Goal: Task Accomplishment & Management: Use online tool/utility

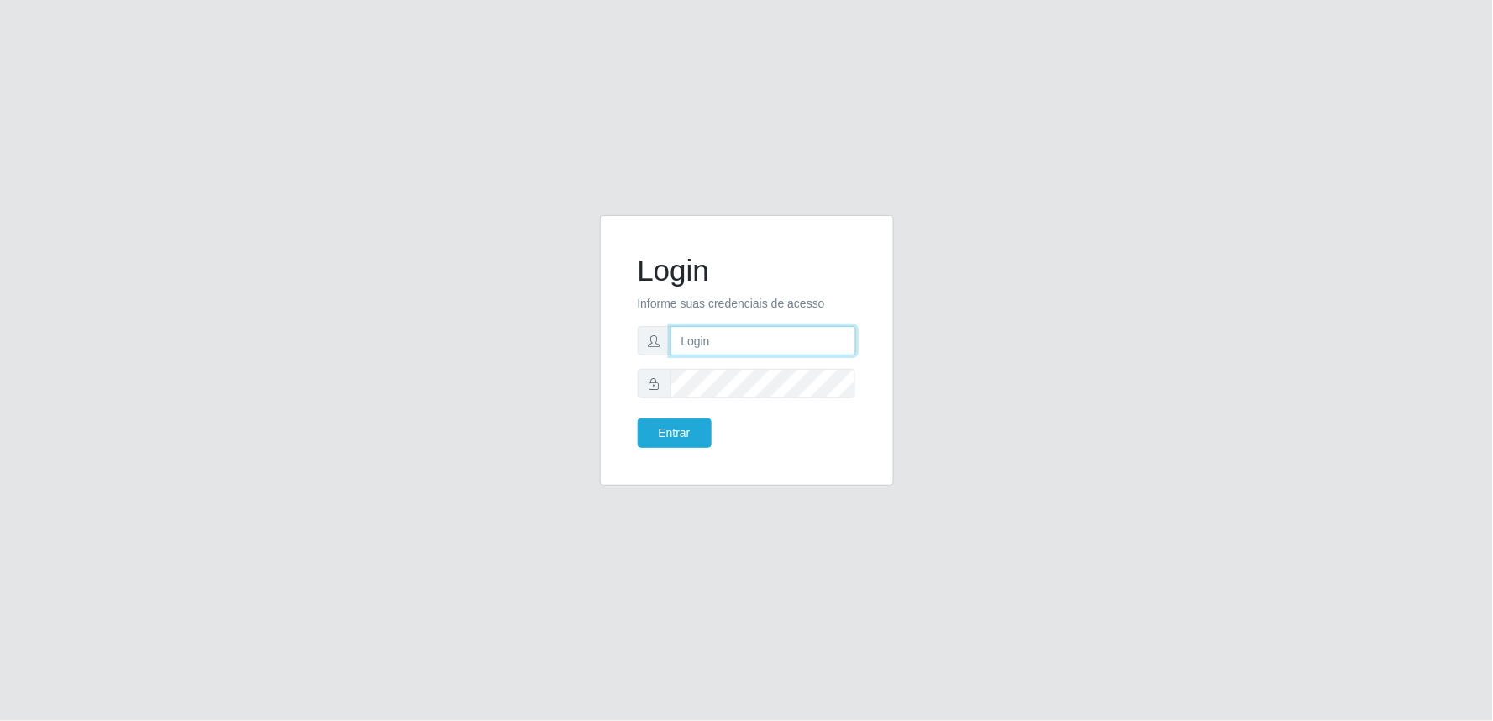
click at [712, 332] on input "text" at bounding box center [763, 340] width 186 height 29
type input "[EMAIL_ADDRESS][DOMAIN_NAME]"
click at [638, 418] on button "Entrar" at bounding box center [675, 432] width 74 height 29
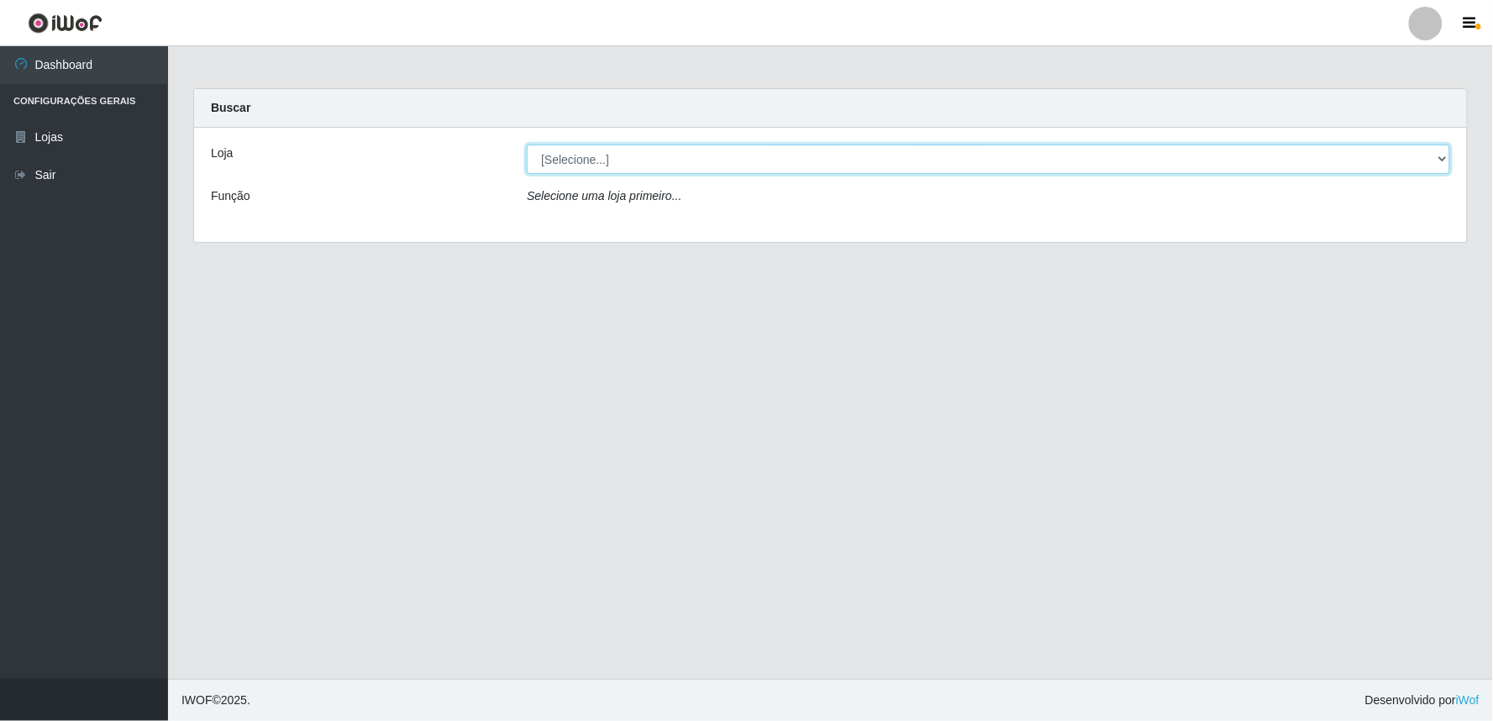
click at [1440, 163] on select "[Selecione...] Queiroz Atacadão - Ceará Mirim" at bounding box center [988, 158] width 923 height 29
select select "465"
click at [527, 144] on select "[Selecione...] Queiroz Atacadão - Ceará Mirim" at bounding box center [988, 158] width 923 height 29
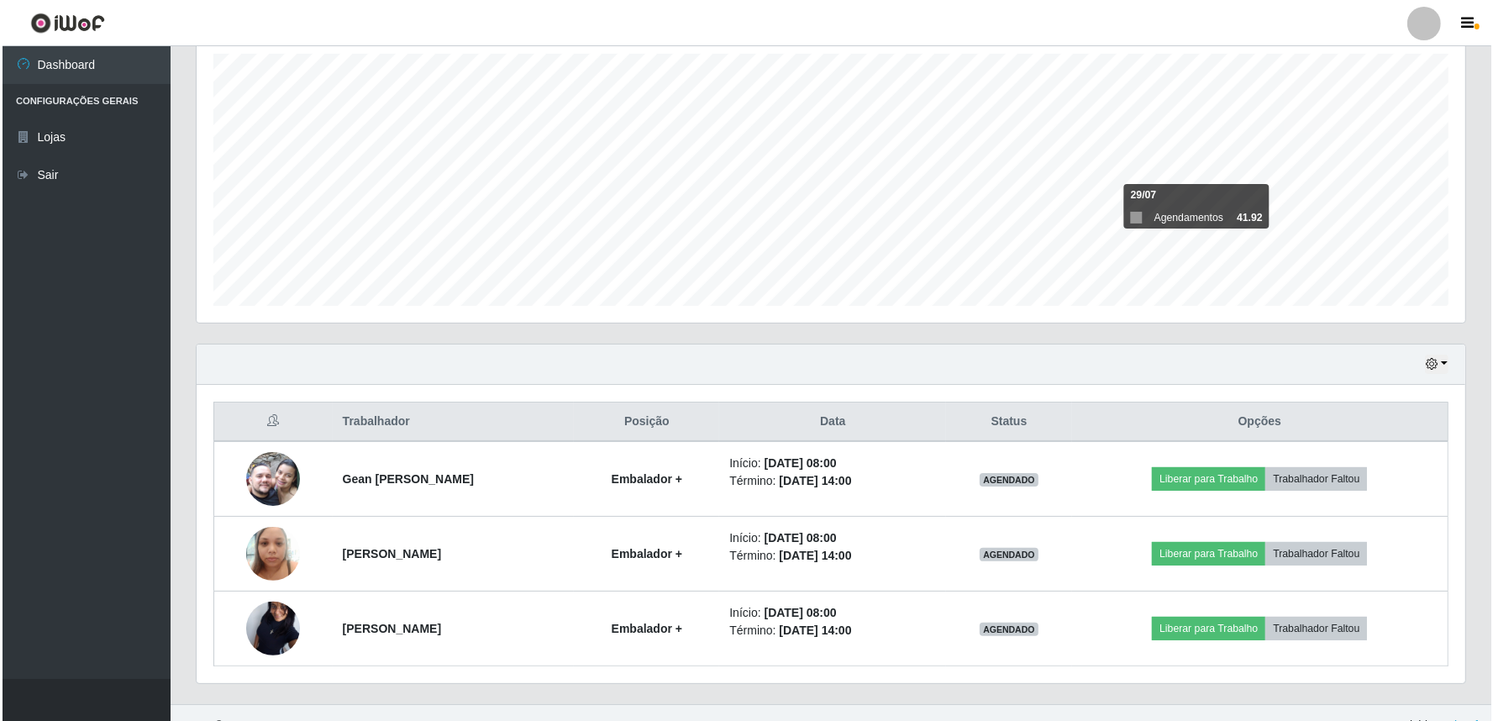
scroll to position [320, 0]
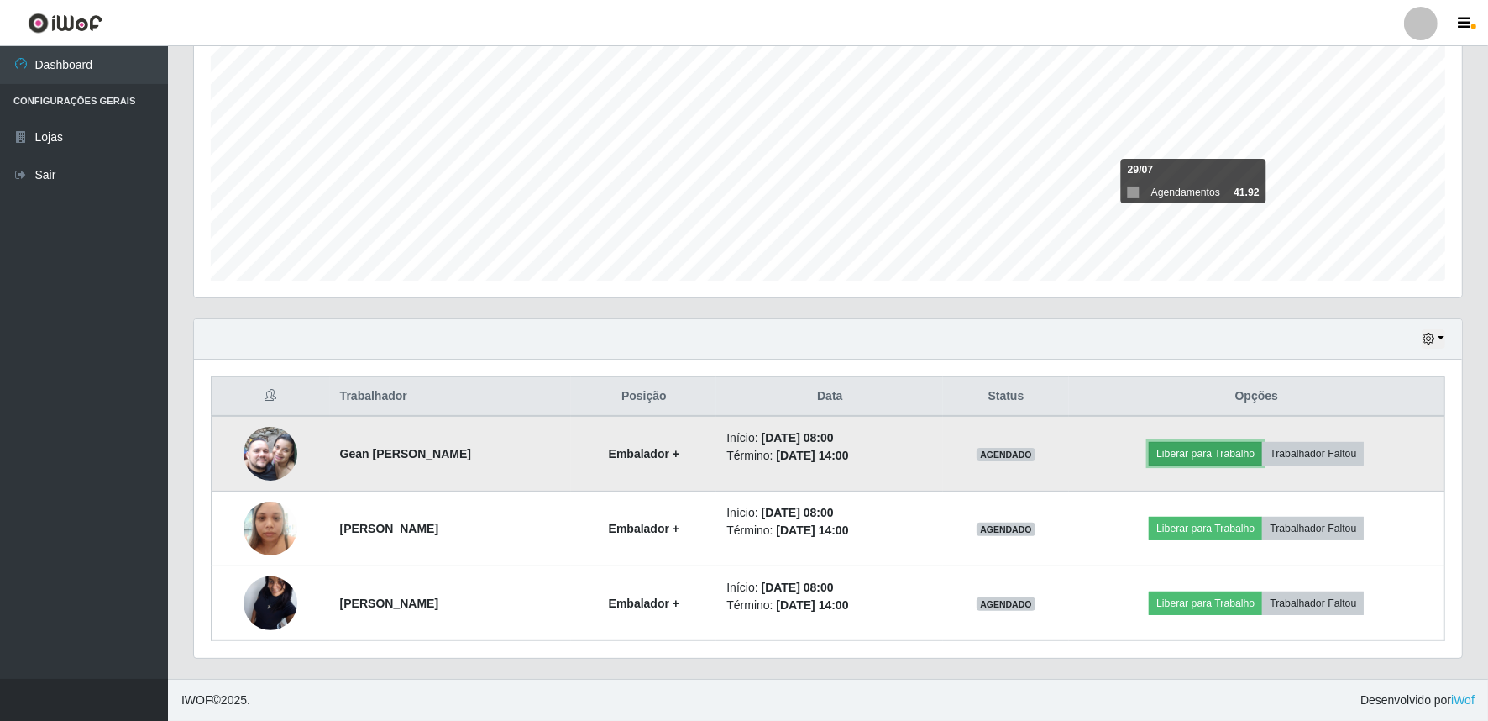
click at [1231, 454] on button "Liberar para Trabalho" at bounding box center [1205, 454] width 113 height 24
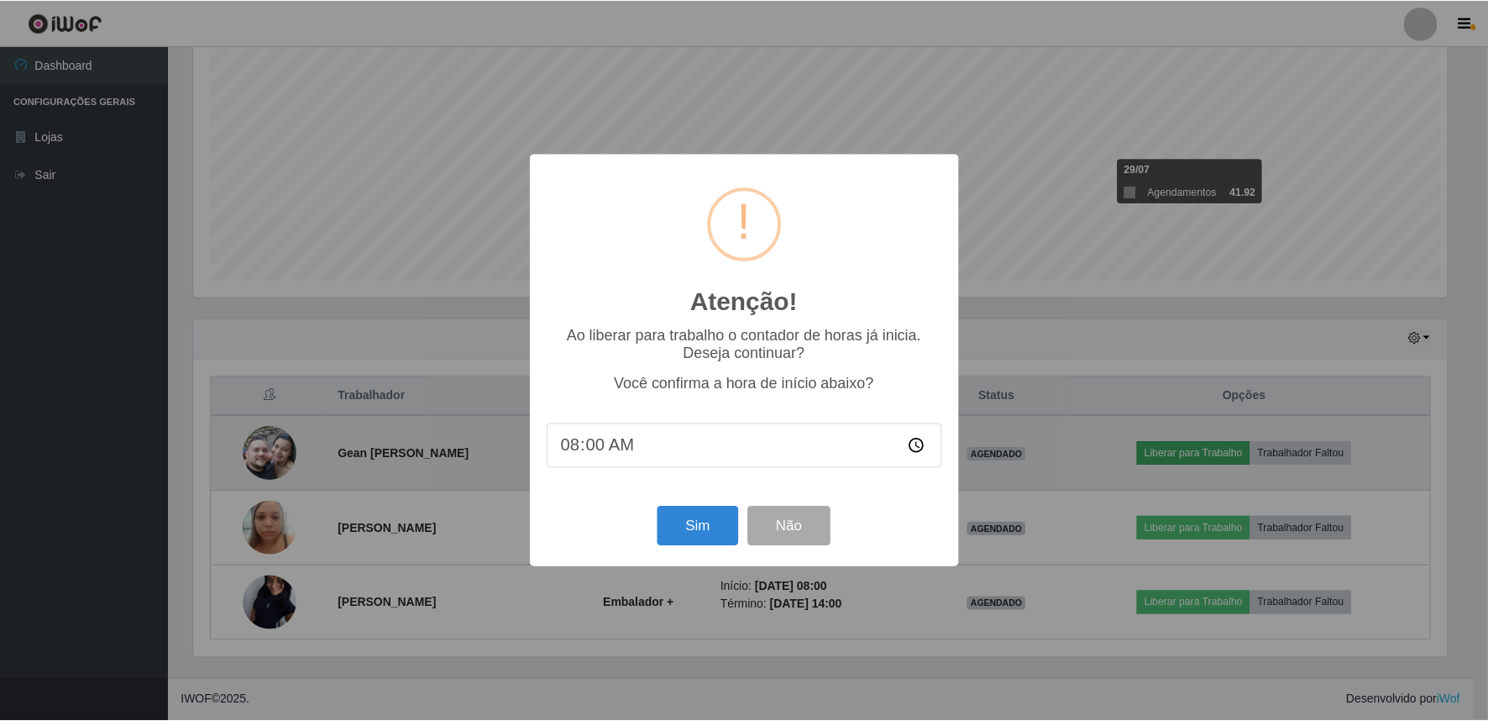
scroll to position [348, 1257]
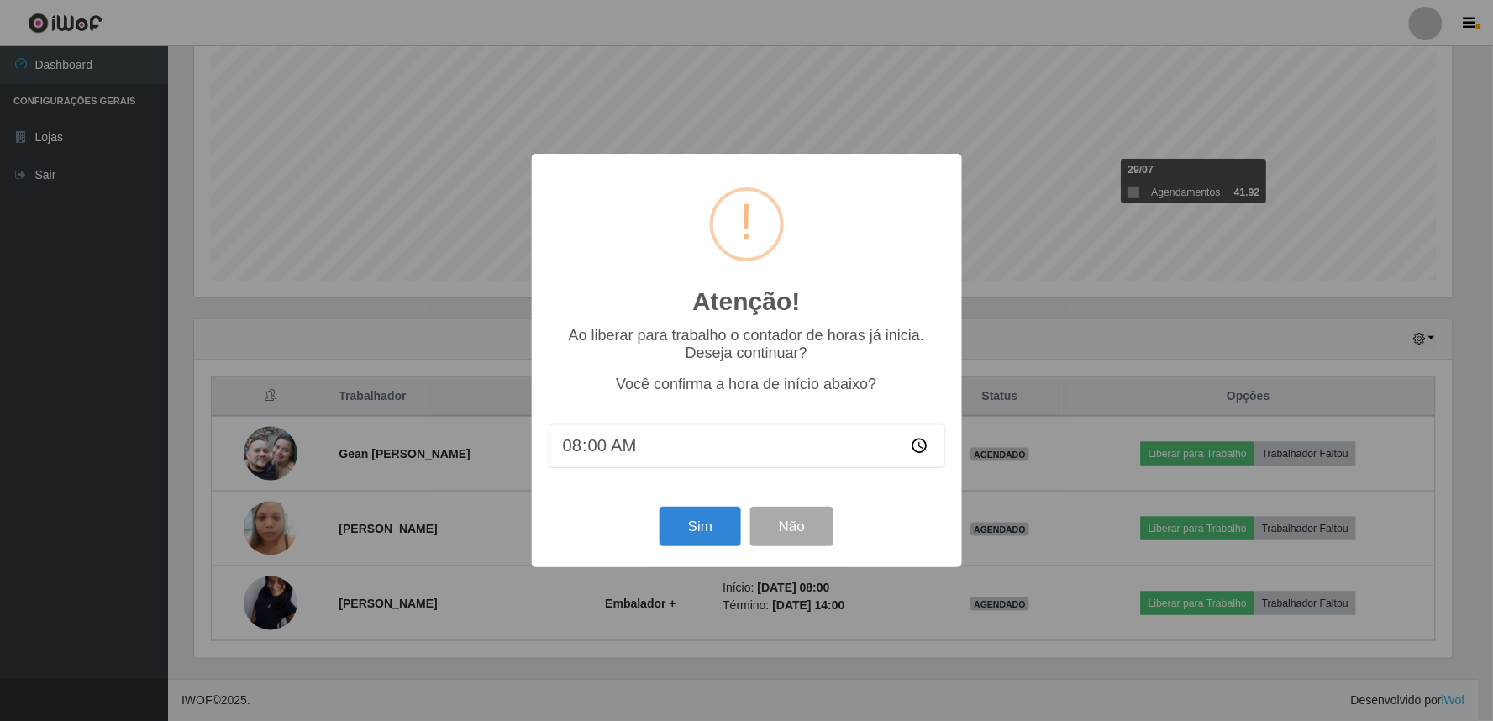
click at [843, 140] on div "Atenção! × Ao liberar para trabalho o contador de horas já inicia. Deseja conti…" at bounding box center [746, 360] width 1493 height 721
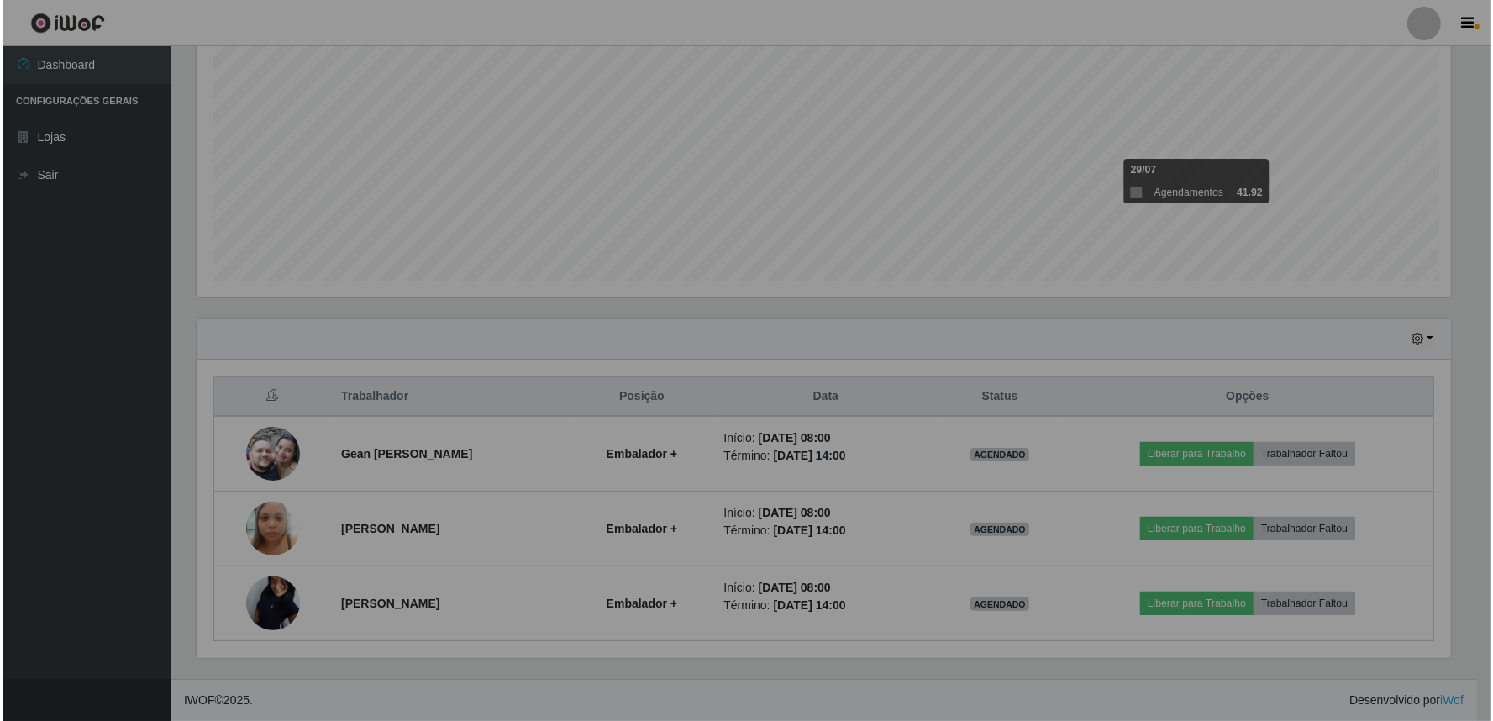
scroll to position [348, 1268]
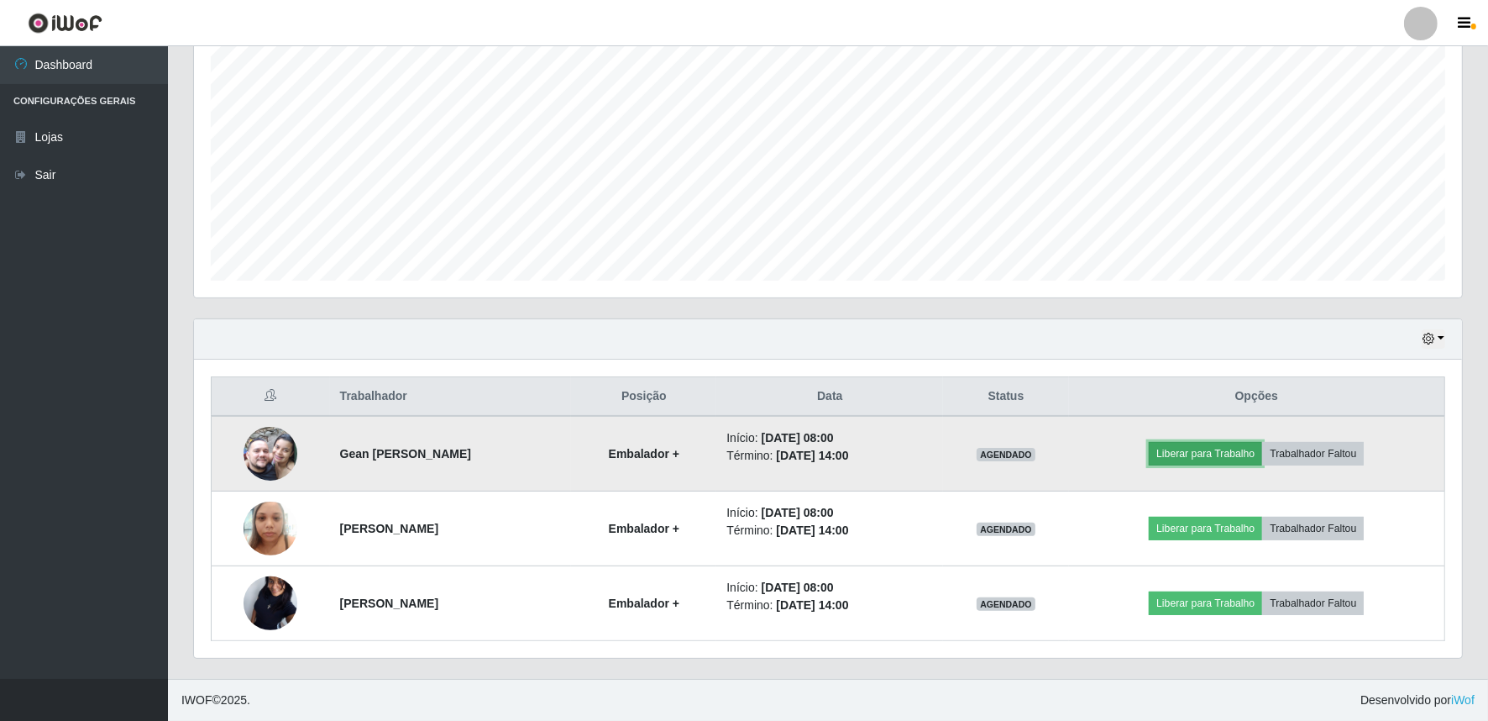
click at [1216, 454] on button "Liberar para Trabalho" at bounding box center [1205, 454] width 113 height 24
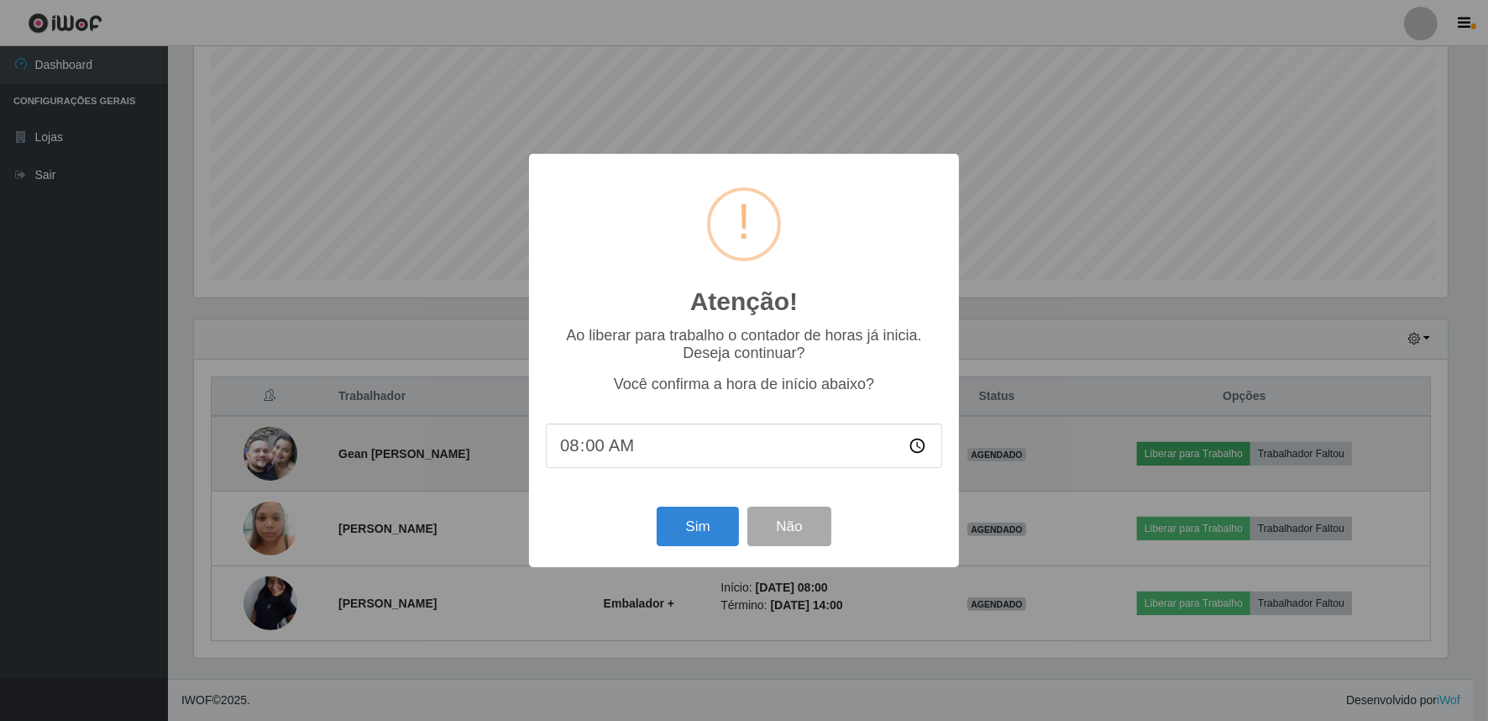
scroll to position [348, 1257]
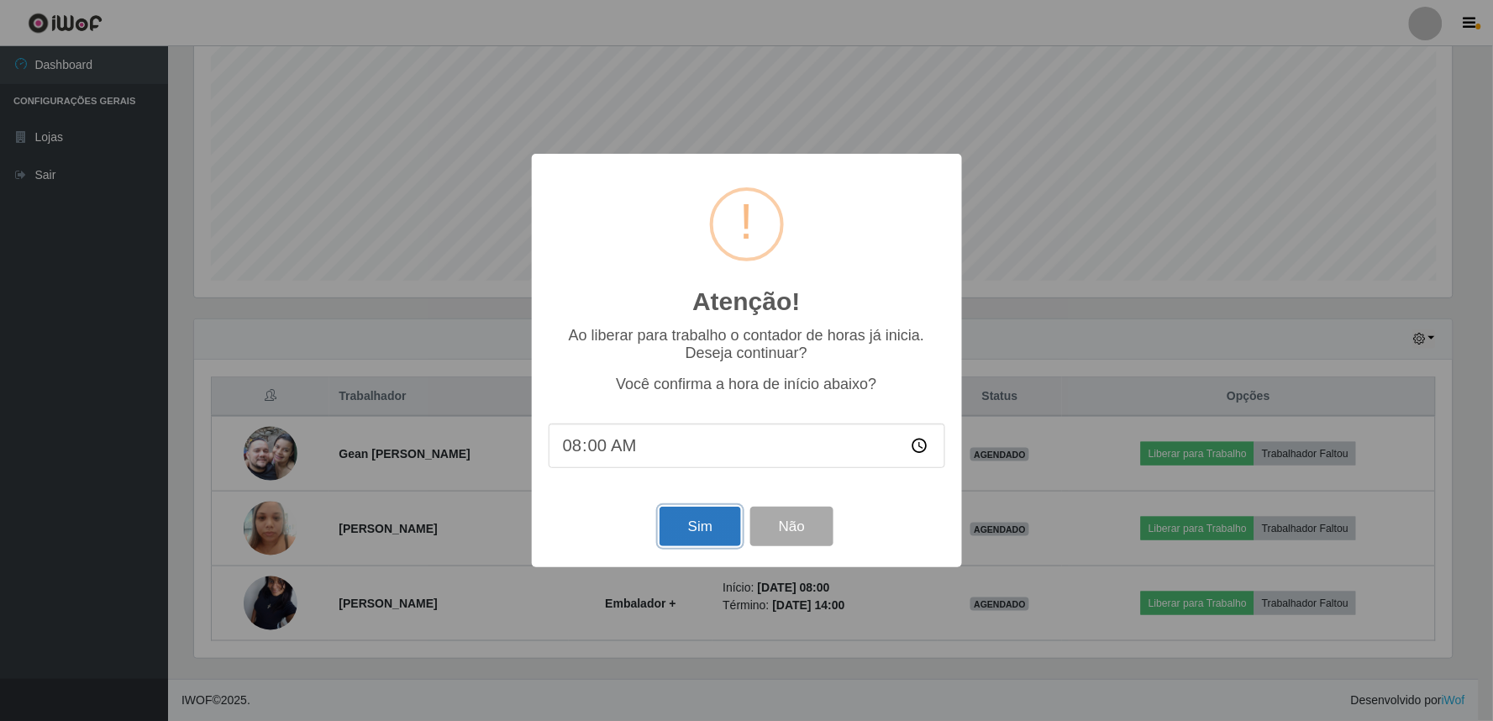
click at [683, 532] on button "Sim" at bounding box center [699, 525] width 81 height 39
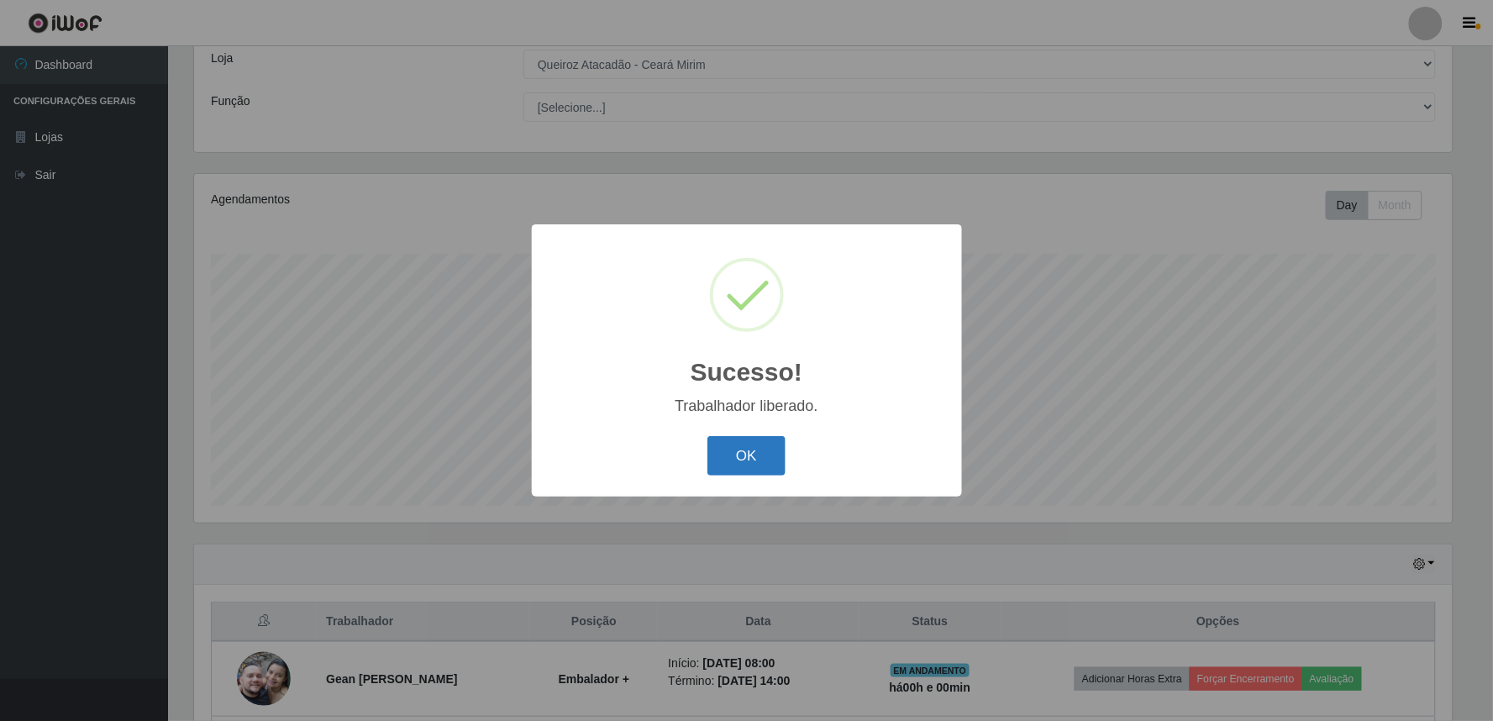
click at [748, 463] on button "OK" at bounding box center [746, 455] width 78 height 39
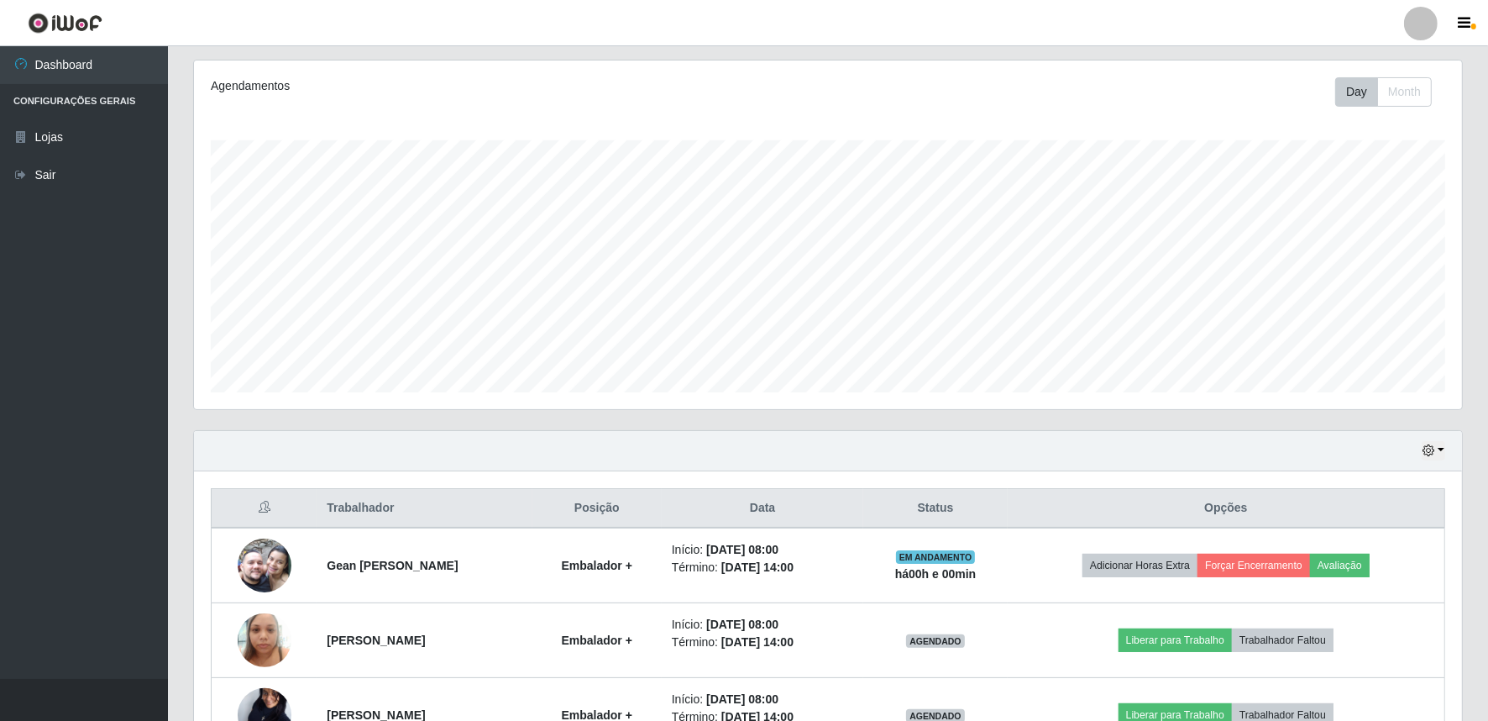
scroll to position [320, 0]
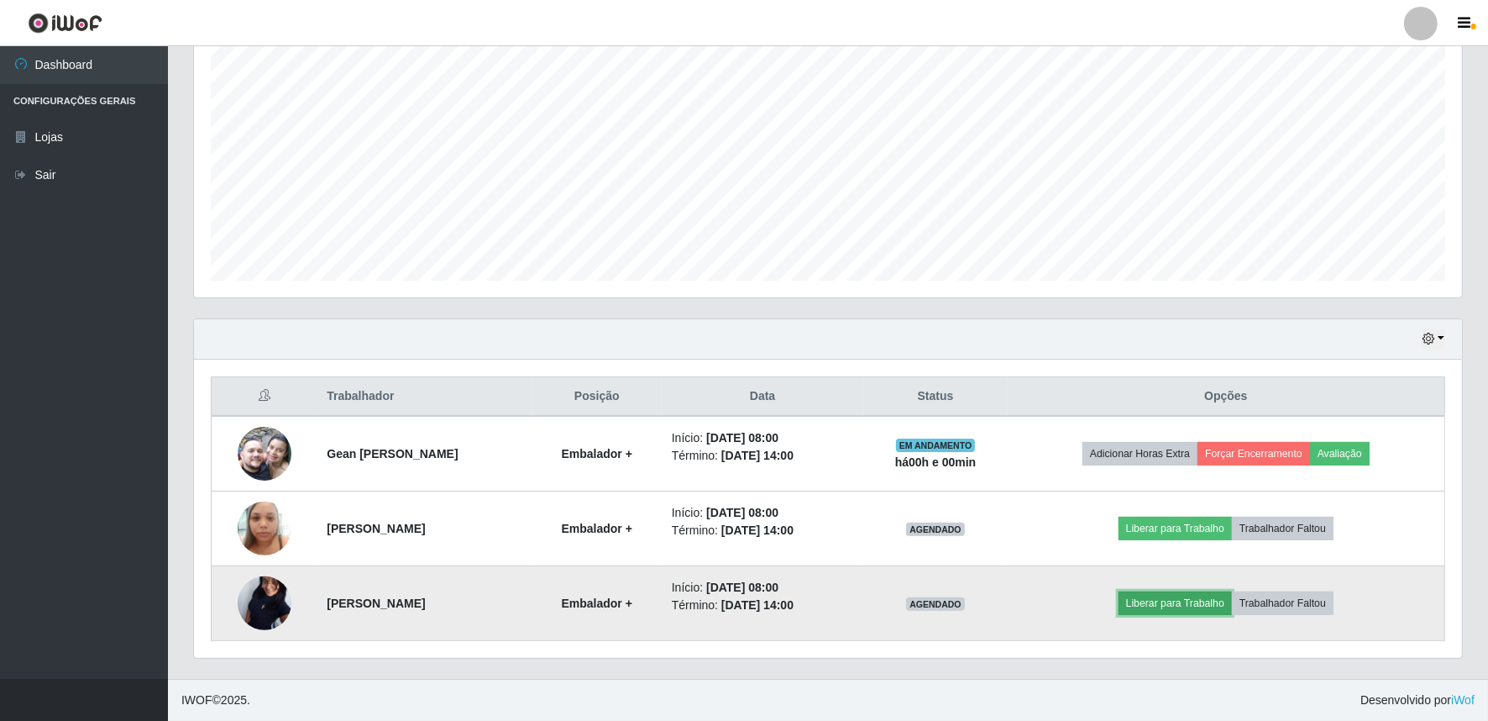
click at [1202, 601] on button "Liberar para Trabalho" at bounding box center [1175, 603] width 113 height 24
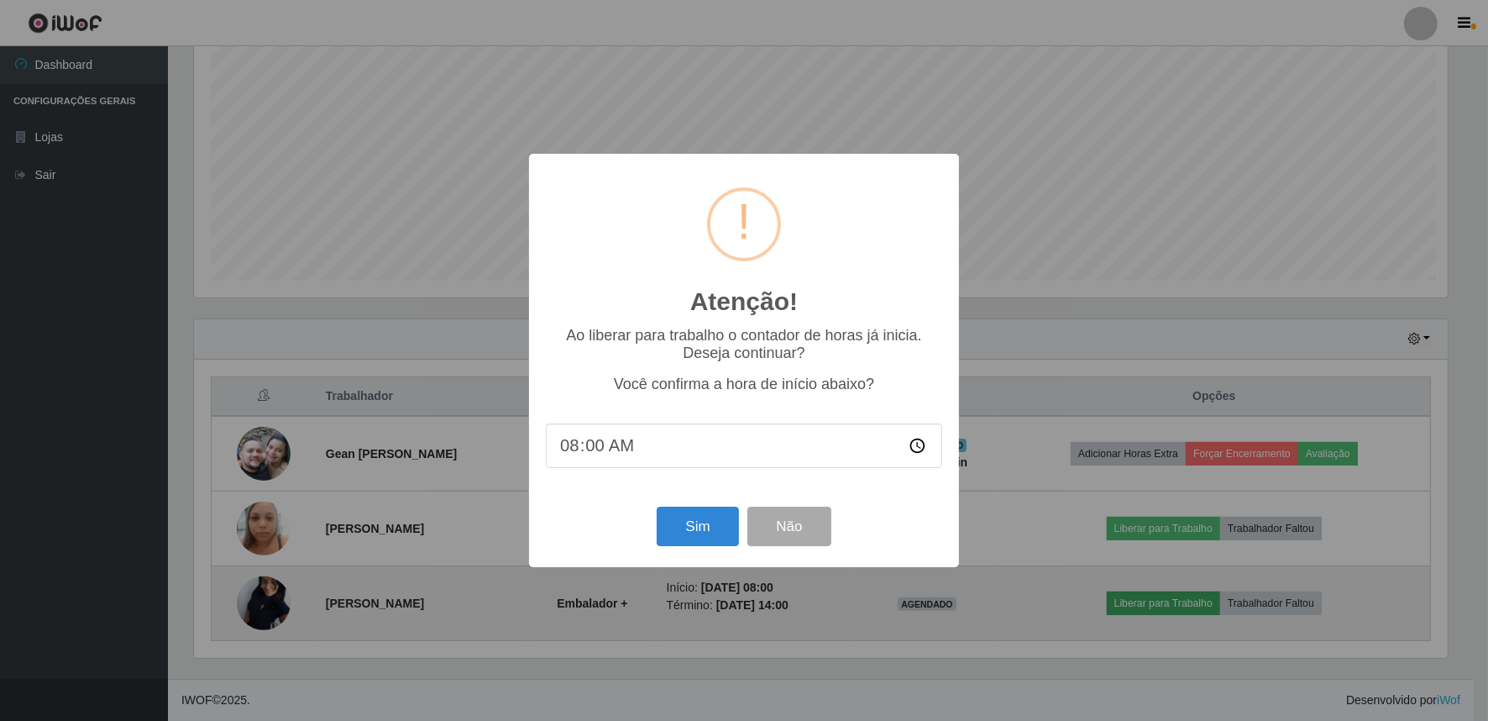
scroll to position [348, 1257]
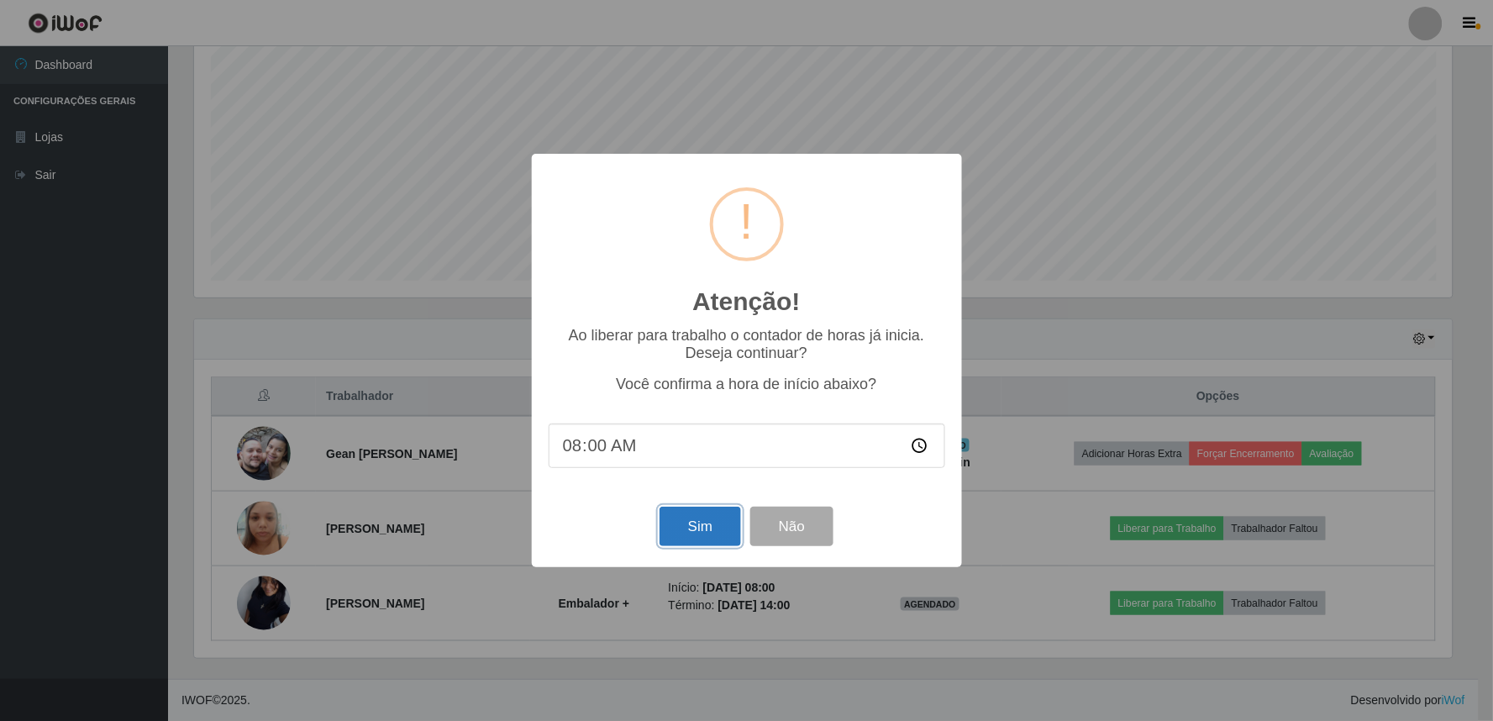
click at [711, 523] on button "Sim" at bounding box center [699, 525] width 81 height 39
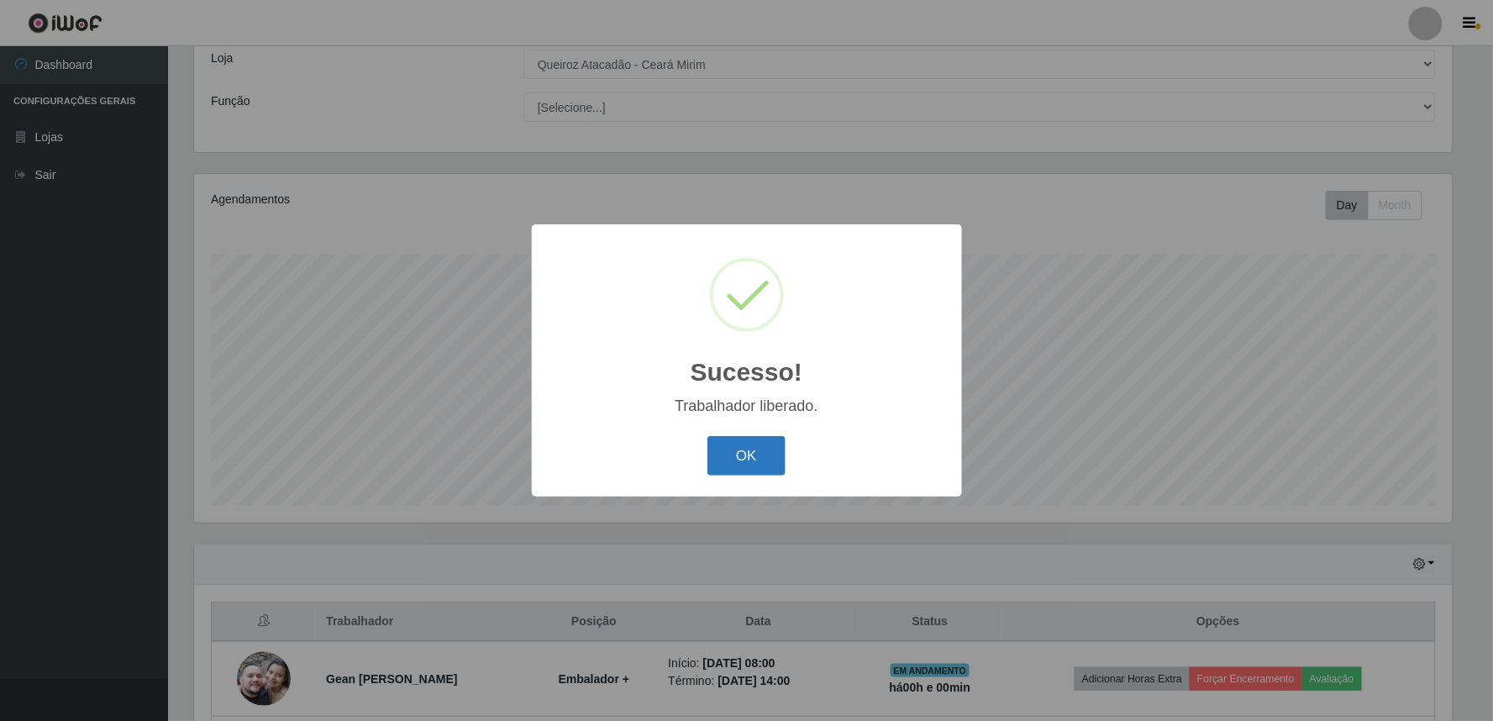
click at [732, 459] on button "OK" at bounding box center [746, 455] width 78 height 39
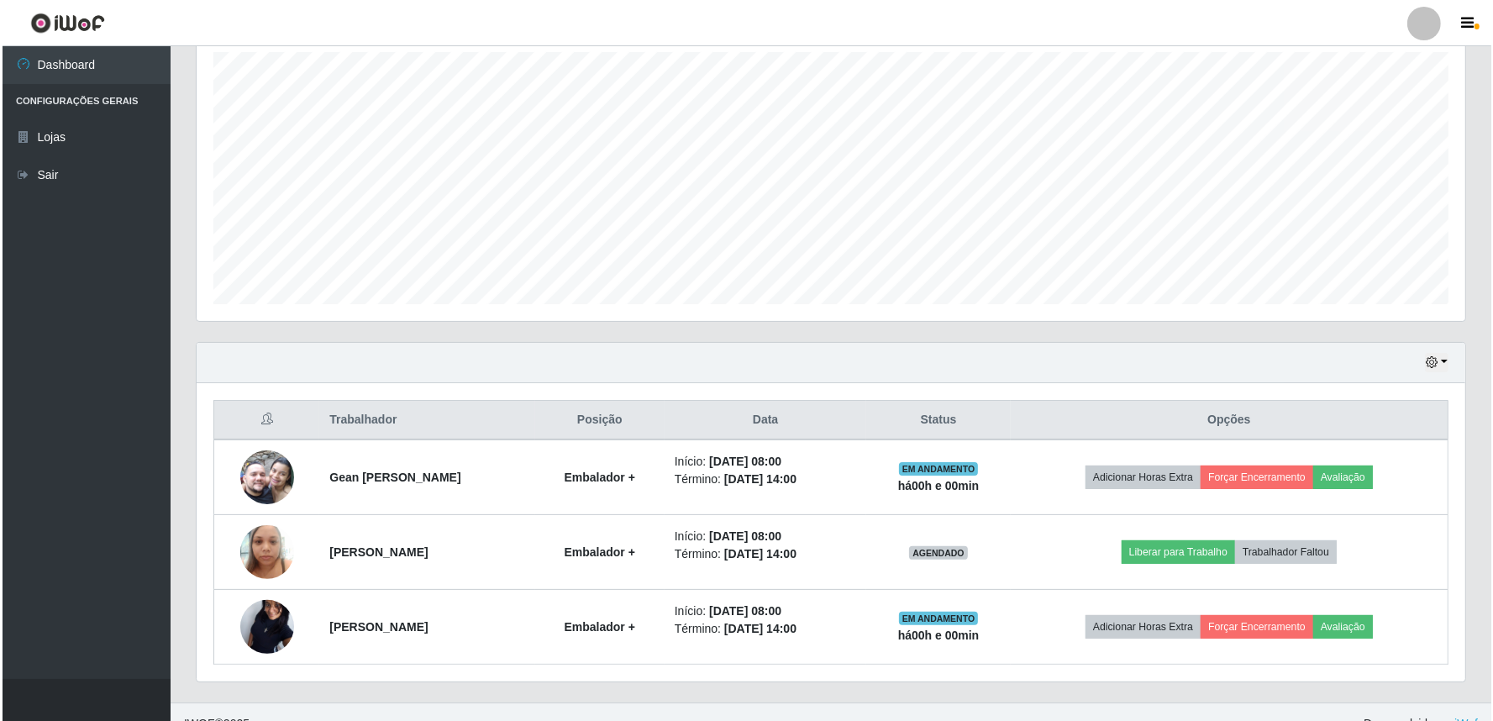
scroll to position [320, 0]
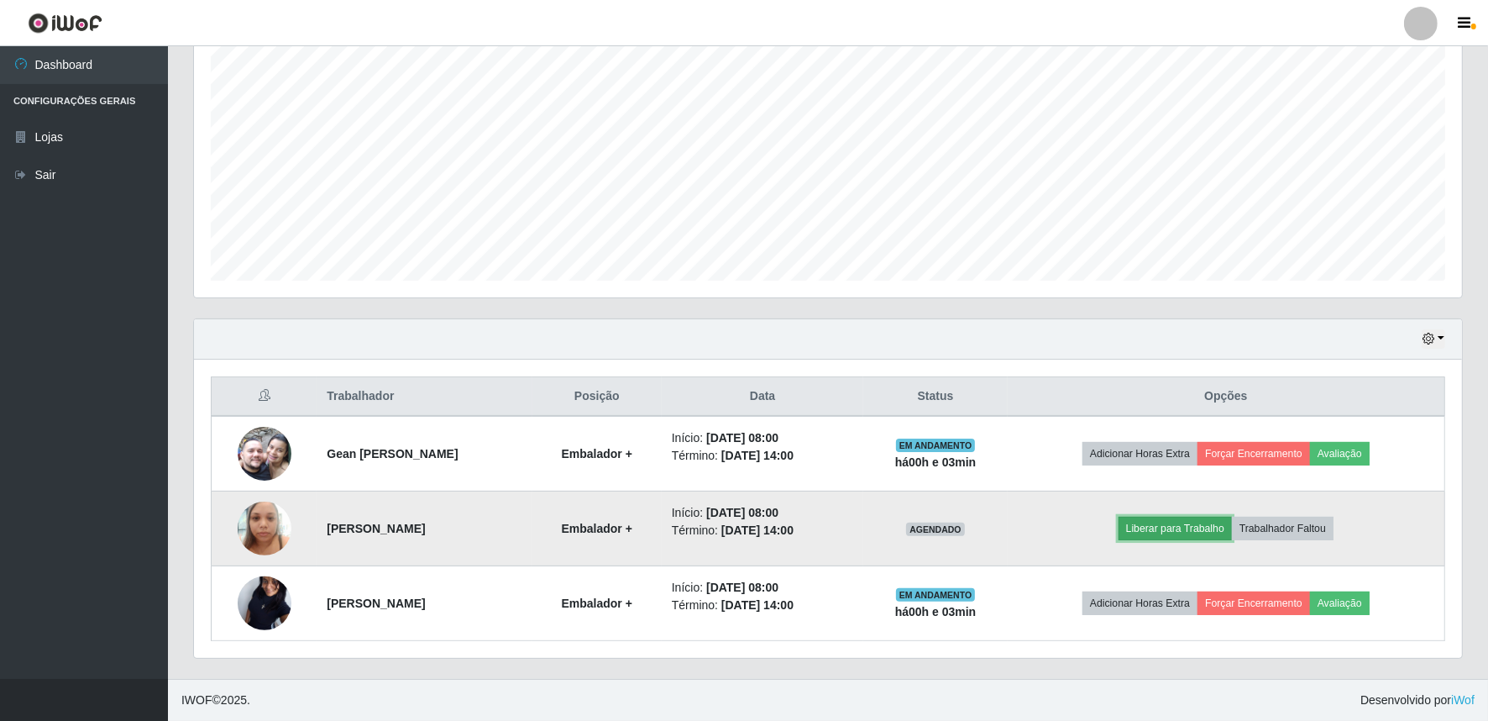
click at [1196, 522] on button "Liberar para Trabalho" at bounding box center [1175, 529] width 113 height 24
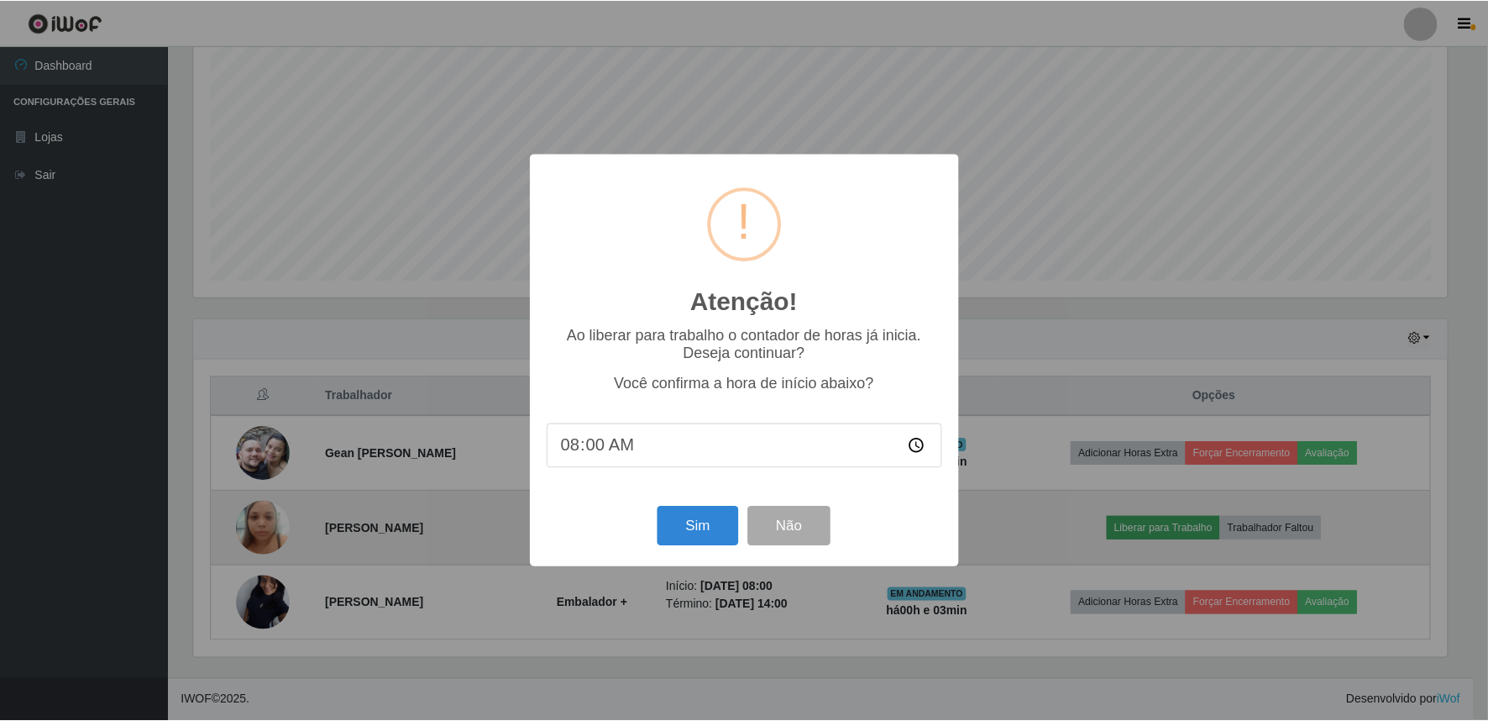
scroll to position [348, 1257]
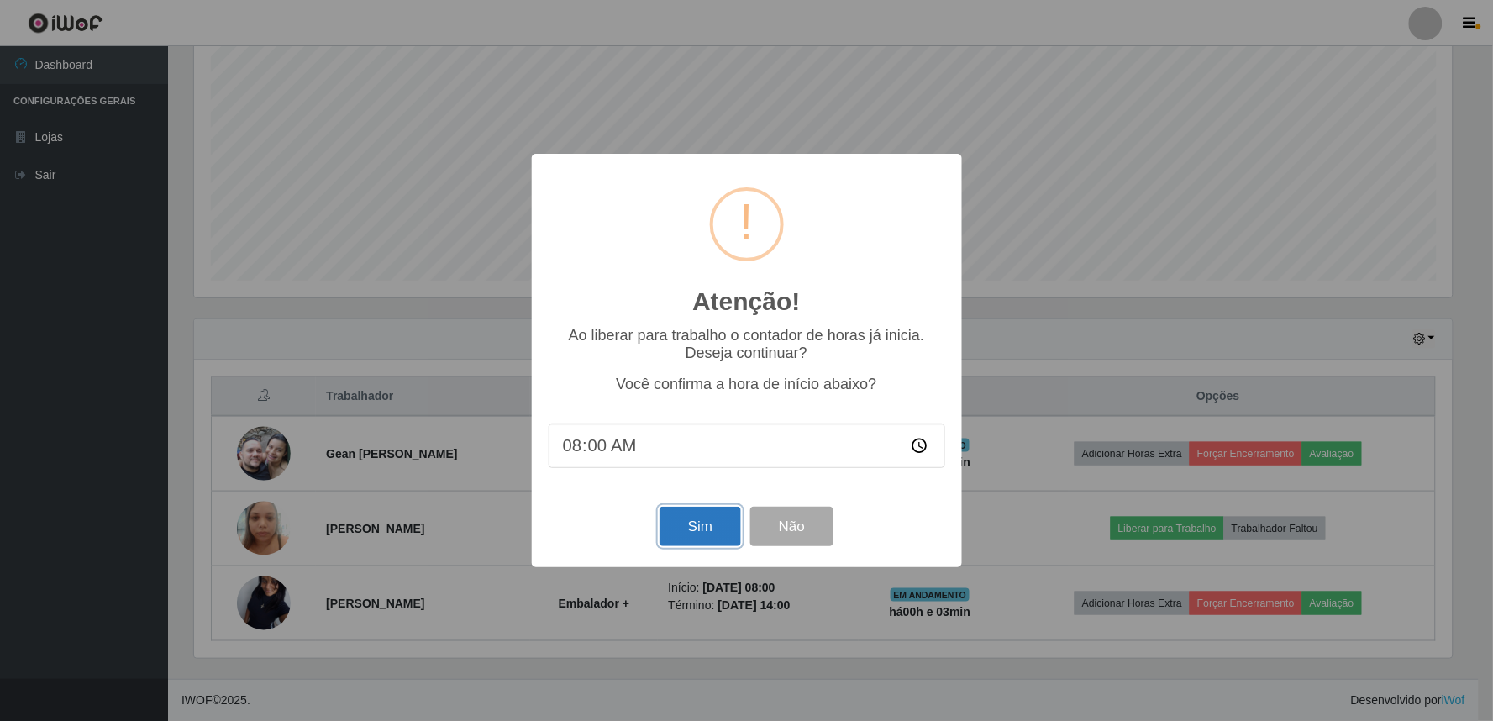
click at [699, 523] on button "Sim" at bounding box center [699, 525] width 81 height 39
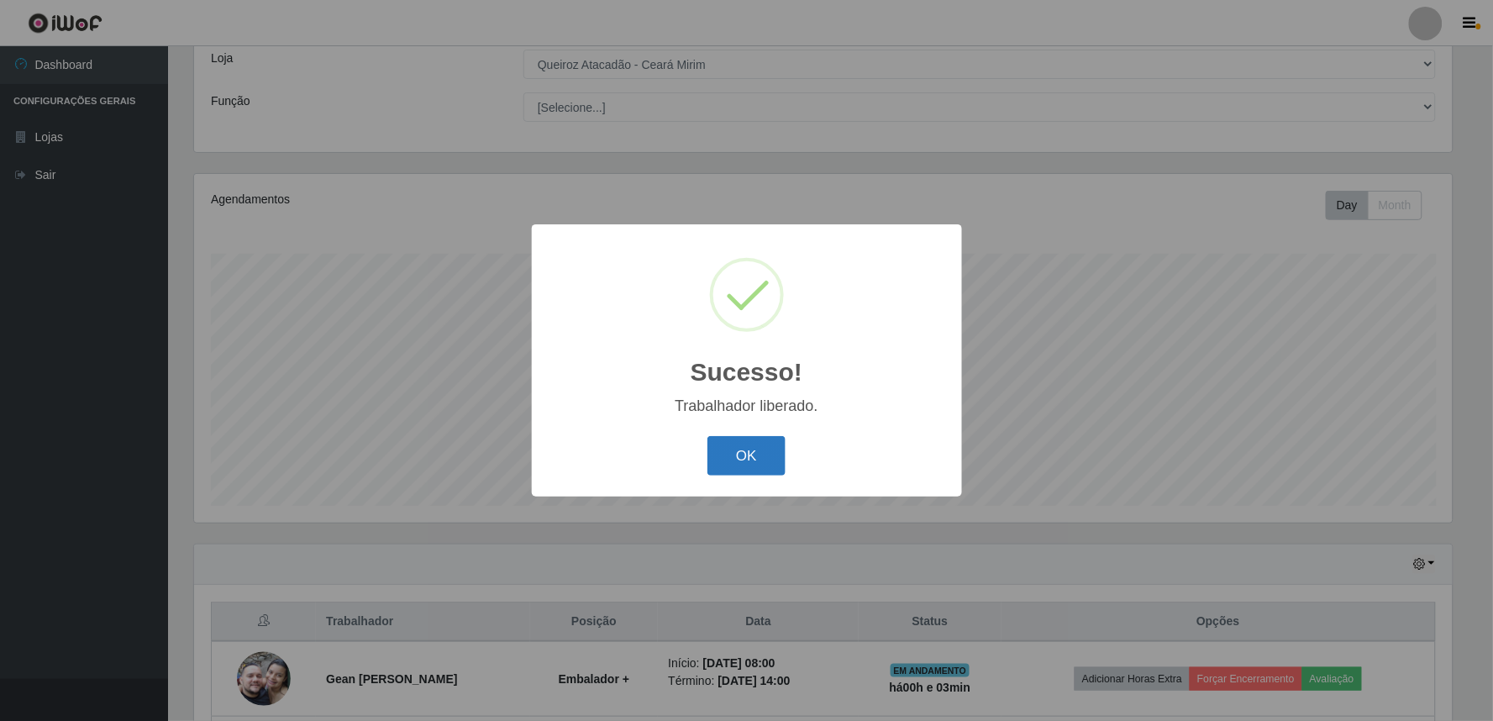
click at [756, 451] on button "OK" at bounding box center [746, 455] width 78 height 39
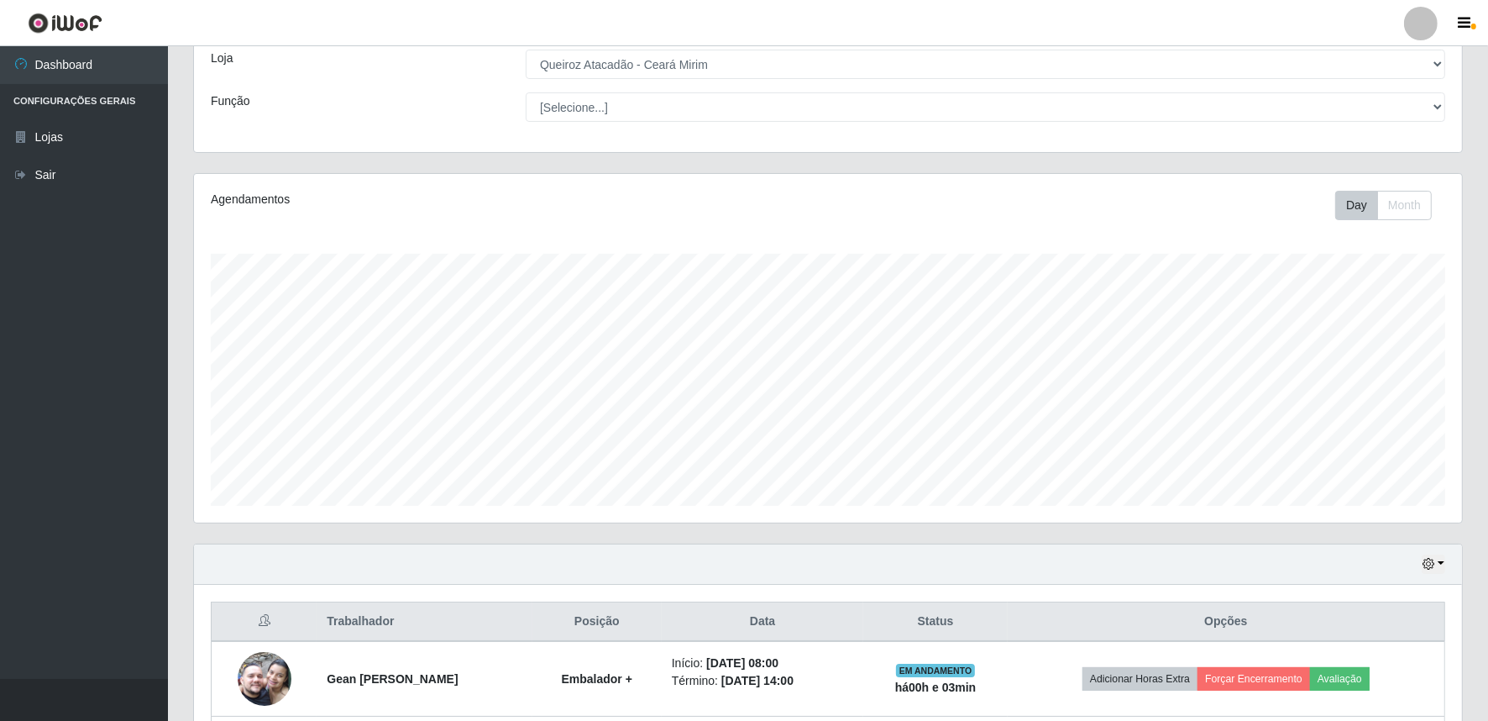
scroll to position [348, 1268]
